Goal: Information Seeking & Learning: Find specific page/section

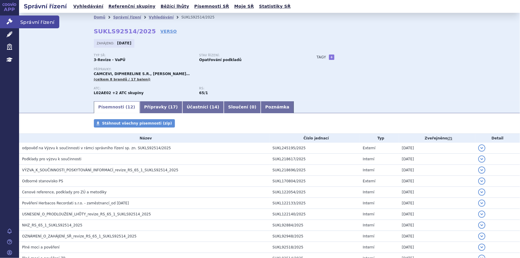
click at [10, 21] on icon at bounding box center [10, 21] width 6 height 6
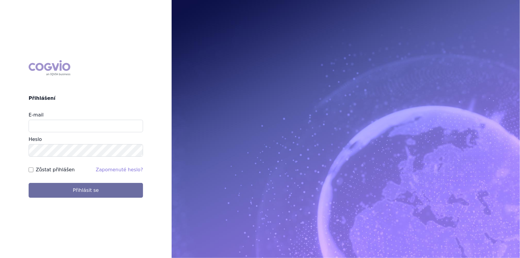
type input "nikola.odlozilikova@vzp.cz"
click at [29, 183] on button "Přihlásit se" at bounding box center [86, 190] width 114 height 15
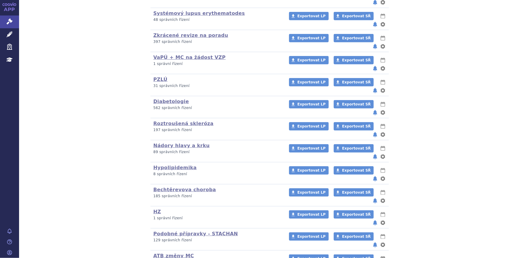
scroll to position [244, 0]
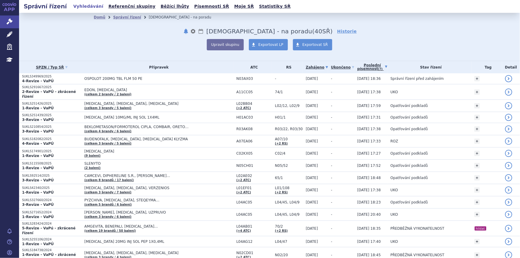
click at [367, 66] on link "Poslední písemnost (?)" at bounding box center [372, 67] width 30 height 12
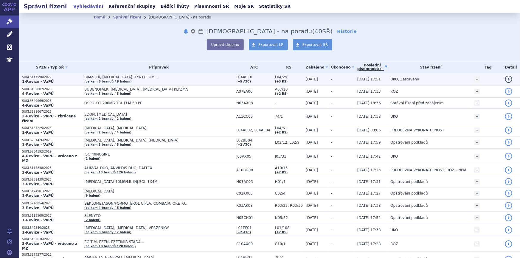
click at [374, 80] on span "08.09.2025 17:51" at bounding box center [369, 79] width 24 height 4
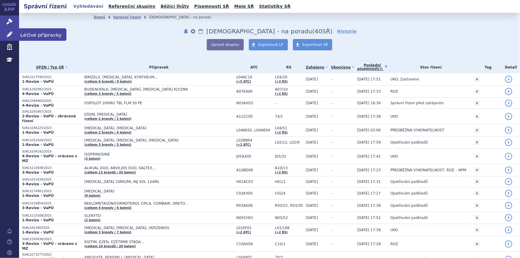
click at [9, 32] on icon at bounding box center [10, 34] width 6 height 6
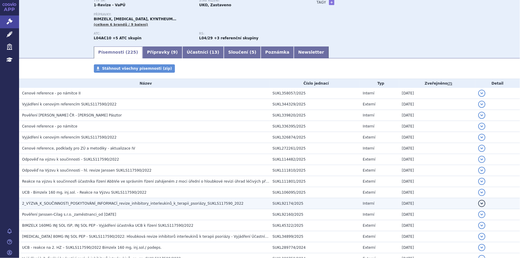
scroll to position [81, 0]
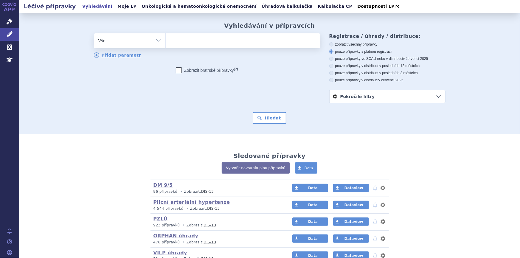
type input "[MEDICAL_DATA] Na131I"
select select "[MEDICAL_DATA] Na131I"
click at [256, 120] on button "Hledat" at bounding box center [270, 118] width 34 height 12
